Goal: Task Accomplishment & Management: Use online tool/utility

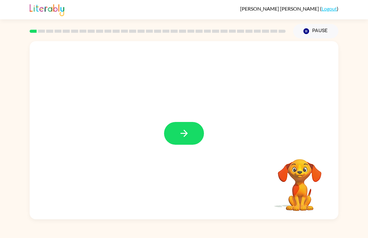
click at [179, 141] on button "button" at bounding box center [184, 133] width 40 height 23
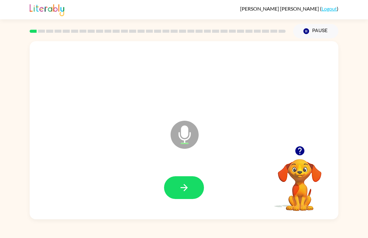
click at [195, 181] on button "button" at bounding box center [184, 187] width 40 height 23
click at [199, 185] on button "button" at bounding box center [184, 187] width 40 height 23
click at [184, 185] on icon "button" at bounding box center [183, 187] width 7 height 7
click at [190, 189] on button "button" at bounding box center [184, 187] width 40 height 23
click at [191, 182] on button "button" at bounding box center [184, 187] width 40 height 23
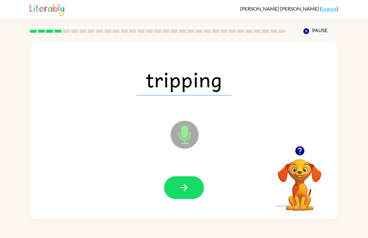
click at [186, 183] on icon "button" at bounding box center [184, 187] width 11 height 11
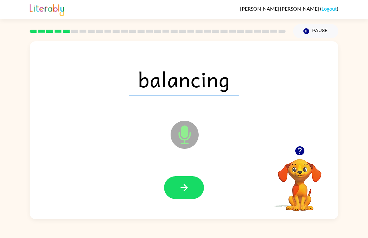
click at [192, 178] on button "button" at bounding box center [184, 187] width 40 height 23
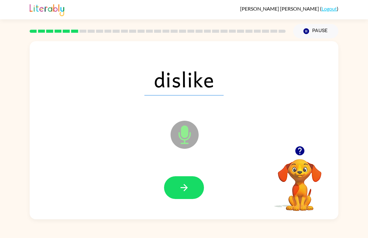
click at [190, 185] on button "button" at bounding box center [184, 187] width 40 height 23
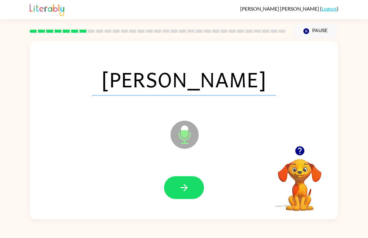
click at [186, 193] on icon "button" at bounding box center [184, 187] width 11 height 11
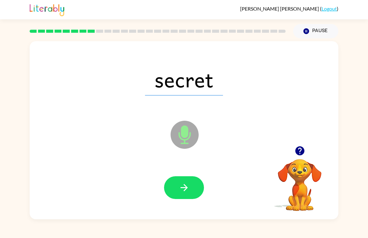
click at [189, 184] on icon "button" at bounding box center [184, 187] width 11 height 11
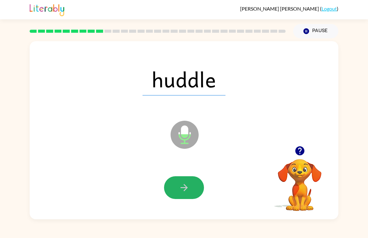
click at [189, 186] on icon "button" at bounding box center [184, 187] width 11 height 11
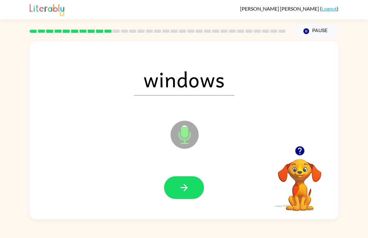
click at [194, 187] on button "button" at bounding box center [184, 187] width 40 height 23
click at [193, 186] on button "button" at bounding box center [184, 187] width 40 height 23
click at [188, 189] on icon "button" at bounding box center [184, 187] width 11 height 11
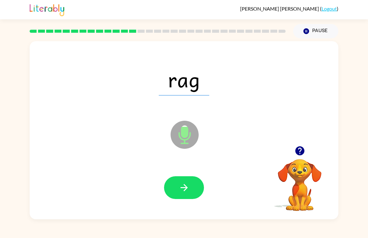
click at [186, 190] on icon "button" at bounding box center [183, 187] width 7 height 7
click at [190, 186] on button "button" at bounding box center [184, 187] width 40 height 23
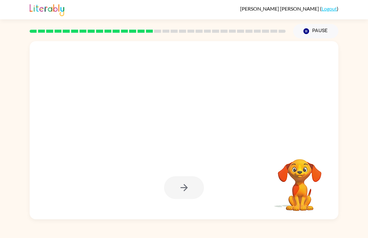
click at [224, 233] on div "[PERSON_NAME] ( Logout ) Pause Pause Your browser must support playing .mp4 fil…" at bounding box center [184, 119] width 368 height 238
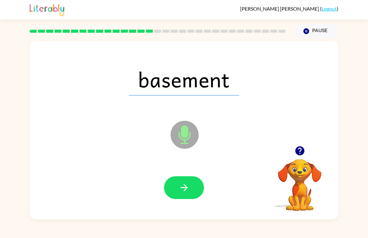
click at [186, 191] on icon "button" at bounding box center [184, 187] width 11 height 11
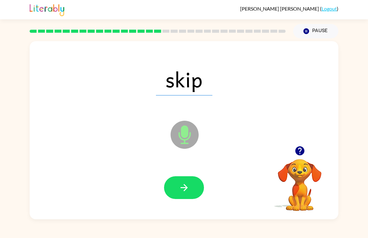
click at [191, 189] on button "button" at bounding box center [184, 187] width 40 height 23
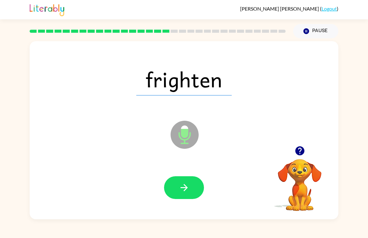
click at [193, 192] on button "button" at bounding box center [184, 187] width 40 height 23
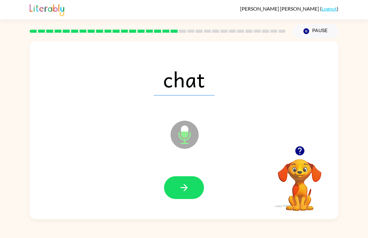
click at [192, 184] on button "button" at bounding box center [184, 187] width 40 height 23
click at [188, 188] on icon "button" at bounding box center [184, 187] width 11 height 11
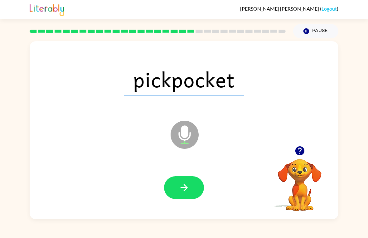
click at [193, 183] on button "button" at bounding box center [184, 187] width 40 height 23
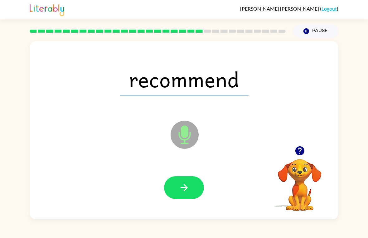
click at [188, 183] on icon "button" at bounding box center [184, 187] width 11 height 11
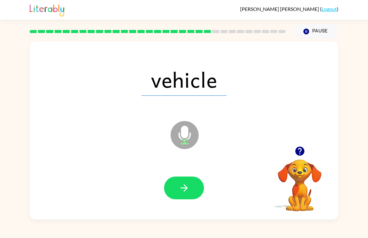
click at [199, 184] on button "button" at bounding box center [184, 187] width 40 height 23
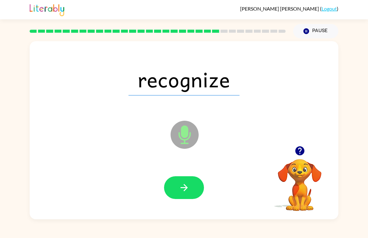
click at [185, 193] on icon "button" at bounding box center [184, 187] width 11 height 11
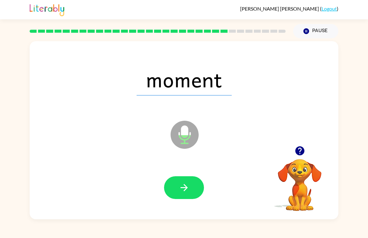
click at [191, 186] on button "button" at bounding box center [184, 187] width 40 height 23
click at [195, 185] on button "button" at bounding box center [184, 187] width 40 height 23
click at [190, 188] on button "button" at bounding box center [184, 187] width 40 height 23
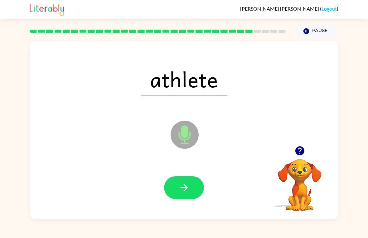
click at [189, 191] on icon "button" at bounding box center [184, 187] width 11 height 11
click at [194, 187] on button "button" at bounding box center [184, 187] width 40 height 23
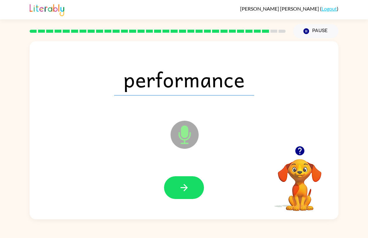
click at [189, 185] on icon "button" at bounding box center [184, 187] width 11 height 11
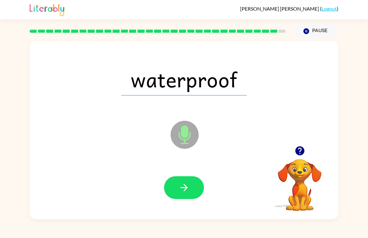
click at [192, 189] on button "button" at bounding box center [184, 187] width 40 height 23
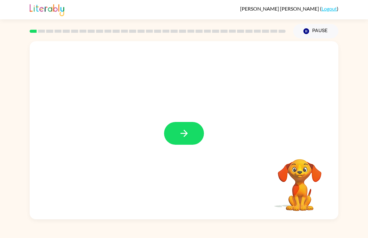
click at [188, 135] on icon "button" at bounding box center [184, 133] width 11 height 11
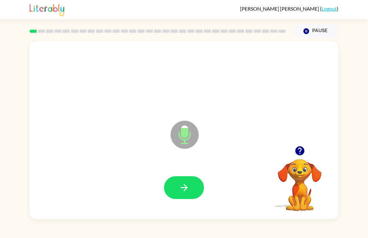
click at [178, 181] on button "button" at bounding box center [184, 187] width 40 height 23
click at [293, 153] on button "button" at bounding box center [300, 151] width 16 height 16
click at [191, 187] on button "button" at bounding box center [184, 187] width 40 height 23
click at [300, 152] on icon "button" at bounding box center [300, 150] width 11 height 11
click at [189, 176] on button "button" at bounding box center [184, 187] width 40 height 23
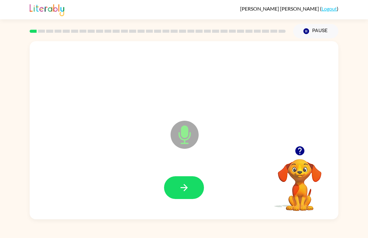
click at [188, 185] on icon "button" at bounding box center [184, 187] width 11 height 11
click at [297, 153] on icon "button" at bounding box center [299, 150] width 9 height 9
click at [186, 186] on icon "button" at bounding box center [184, 187] width 11 height 11
click at [189, 183] on icon "button" at bounding box center [184, 187] width 11 height 11
click at [186, 186] on icon "button" at bounding box center [183, 187] width 7 height 7
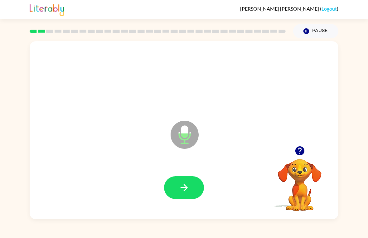
click at [182, 188] on icon "button" at bounding box center [183, 187] width 7 height 7
click at [189, 184] on icon "button" at bounding box center [184, 187] width 11 height 11
click at [190, 187] on button "button" at bounding box center [184, 187] width 40 height 23
click at [183, 182] on button "button" at bounding box center [184, 187] width 40 height 23
click at [183, 189] on icon "button" at bounding box center [184, 187] width 11 height 11
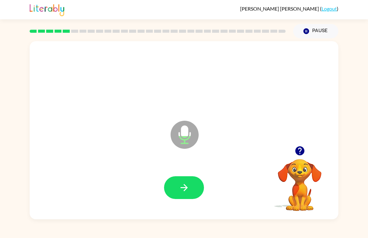
click at [186, 188] on icon "button" at bounding box center [183, 187] width 7 height 7
click at [184, 185] on icon "button" at bounding box center [183, 187] width 7 height 7
click at [301, 154] on icon "button" at bounding box center [299, 150] width 9 height 9
click at [185, 189] on icon "button" at bounding box center [184, 187] width 11 height 11
click at [191, 186] on button "button" at bounding box center [184, 187] width 40 height 23
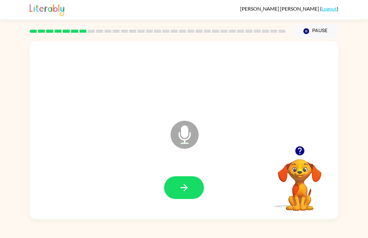
click at [302, 153] on icon "button" at bounding box center [299, 150] width 9 height 9
click at [186, 183] on icon "button" at bounding box center [184, 187] width 11 height 11
click at [189, 182] on icon "button" at bounding box center [184, 187] width 11 height 11
click at [192, 181] on button "button" at bounding box center [184, 187] width 40 height 23
click at [191, 180] on button "button" at bounding box center [184, 187] width 40 height 23
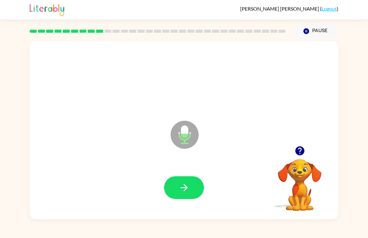
click at [187, 185] on icon "button" at bounding box center [184, 187] width 11 height 11
click at [190, 181] on button "button" at bounding box center [184, 187] width 40 height 23
click at [190, 182] on button "button" at bounding box center [184, 187] width 40 height 23
click at [193, 179] on button "button" at bounding box center [184, 187] width 40 height 23
click at [304, 155] on icon "button" at bounding box center [300, 150] width 11 height 11
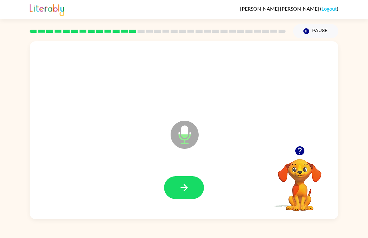
click at [188, 184] on icon "button" at bounding box center [184, 187] width 11 height 11
click at [188, 188] on icon "button" at bounding box center [184, 187] width 11 height 11
click at [182, 183] on icon "button" at bounding box center [184, 187] width 11 height 11
click at [195, 184] on button "button" at bounding box center [184, 187] width 40 height 23
click at [195, 188] on button "button" at bounding box center [184, 187] width 40 height 23
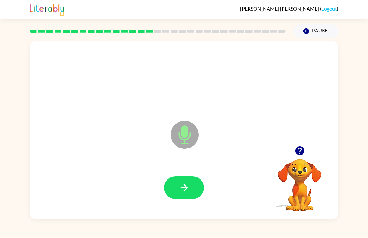
click at [190, 171] on div at bounding box center [184, 187] width 297 height 51
click at [187, 184] on icon "button" at bounding box center [184, 187] width 11 height 11
click at [185, 183] on icon "button" at bounding box center [184, 187] width 11 height 11
click at [186, 187] on icon "button" at bounding box center [183, 187] width 7 height 7
click at [195, 189] on button "button" at bounding box center [184, 187] width 40 height 23
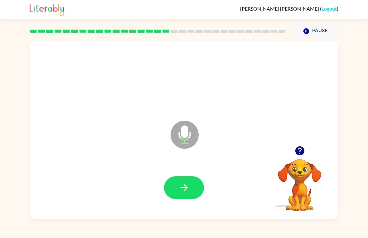
click at [191, 189] on button "button" at bounding box center [184, 187] width 40 height 23
click at [187, 187] on icon "button" at bounding box center [183, 187] width 7 height 7
click at [195, 186] on button "button" at bounding box center [184, 187] width 40 height 23
click at [180, 184] on icon "button" at bounding box center [184, 187] width 11 height 11
click at [185, 187] on icon "button" at bounding box center [183, 187] width 7 height 7
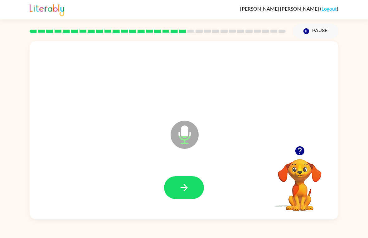
click at [192, 184] on button "button" at bounding box center [184, 187] width 40 height 23
click at [187, 179] on button "button" at bounding box center [184, 187] width 40 height 23
click at [189, 186] on icon "button" at bounding box center [184, 187] width 11 height 11
click at [191, 183] on button "button" at bounding box center [184, 187] width 40 height 23
click at [191, 188] on button "button" at bounding box center [184, 187] width 40 height 23
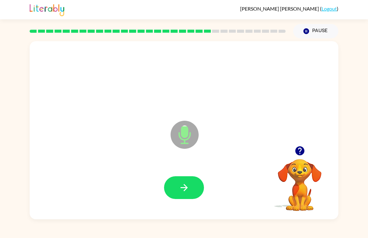
click at [184, 184] on icon "button" at bounding box center [184, 187] width 11 height 11
click at [190, 182] on button "button" at bounding box center [184, 187] width 40 height 23
click at [187, 190] on icon "button" at bounding box center [184, 187] width 11 height 11
click at [189, 193] on icon "button" at bounding box center [184, 187] width 11 height 11
click at [190, 190] on button "button" at bounding box center [184, 187] width 40 height 23
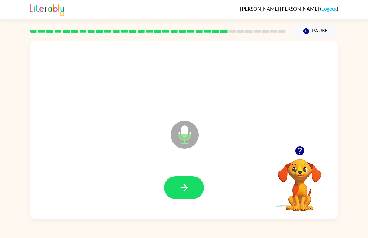
click at [187, 190] on icon "button" at bounding box center [184, 187] width 11 height 11
click at [194, 187] on button "button" at bounding box center [184, 187] width 40 height 23
click at [187, 186] on icon "button" at bounding box center [184, 187] width 11 height 11
click at [186, 192] on icon "button" at bounding box center [184, 187] width 11 height 11
click at [190, 188] on button "button" at bounding box center [184, 187] width 40 height 23
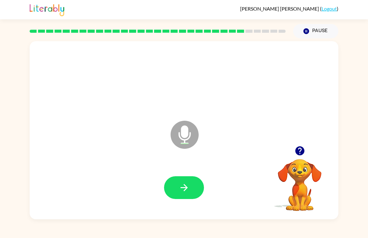
click at [302, 153] on icon "button" at bounding box center [299, 150] width 9 height 9
click at [188, 193] on icon "button" at bounding box center [184, 187] width 11 height 11
click at [192, 184] on button "button" at bounding box center [184, 187] width 40 height 23
click at [179, 190] on icon "button" at bounding box center [184, 187] width 11 height 11
click at [297, 152] on icon "button" at bounding box center [299, 150] width 9 height 9
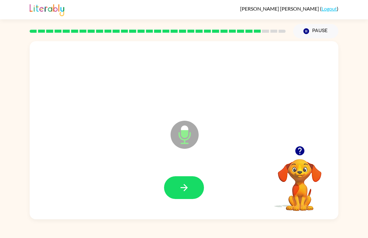
click at [195, 189] on button "button" at bounding box center [184, 187] width 40 height 23
click at [181, 181] on button "button" at bounding box center [184, 187] width 40 height 23
click at [192, 183] on button "button" at bounding box center [184, 187] width 40 height 23
click at [185, 192] on icon "button" at bounding box center [184, 187] width 11 height 11
click at [190, 188] on button "button" at bounding box center [184, 187] width 40 height 23
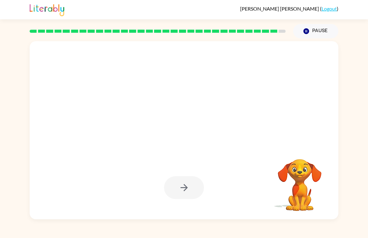
click at [303, 162] on video "Your browser must support playing .mp4 files to use Literably. Please try using…" at bounding box center [300, 181] width 62 height 62
click at [337, 166] on div at bounding box center [184, 130] width 309 height 178
click at [300, 190] on video "Your browser must support playing .mp4 files to use Literably. Please try using…" at bounding box center [300, 181] width 62 height 62
click at [306, 189] on video "Your browser must support playing .mp4 files to use Literably. Please try using…" at bounding box center [300, 181] width 62 height 62
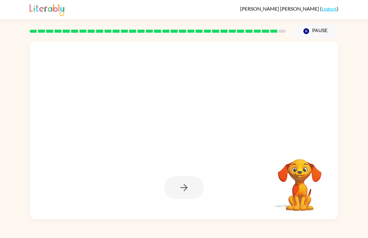
click at [187, 186] on div at bounding box center [184, 187] width 40 height 23
click at [304, 32] on icon "button" at bounding box center [307, 31] width 6 height 6
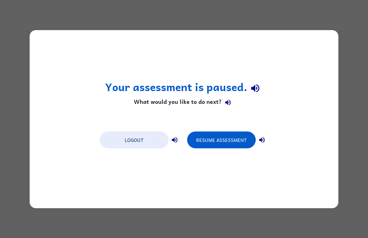
click at [231, 145] on button "Resume Assessment" at bounding box center [221, 139] width 69 height 17
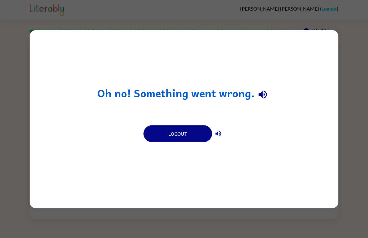
click at [187, 135] on button "Logout" at bounding box center [178, 133] width 69 height 17
